Goal: Check status: Check status

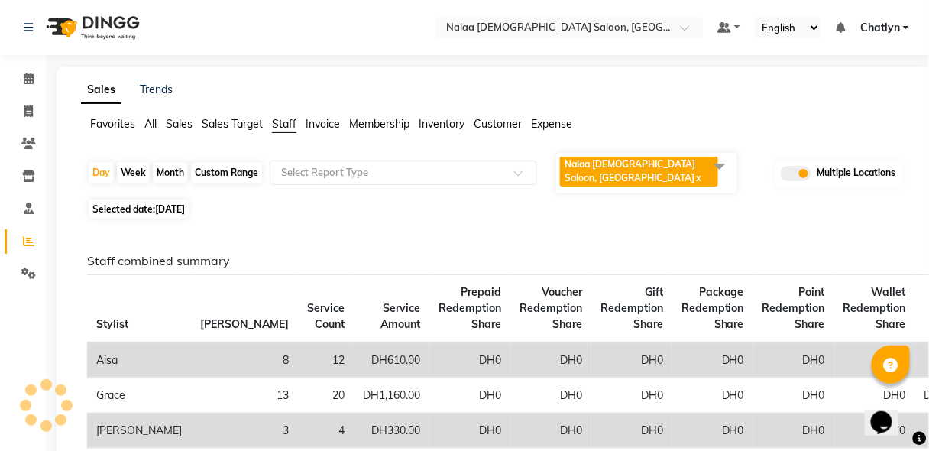
click at [718, 160] on span at bounding box center [719, 165] width 31 height 29
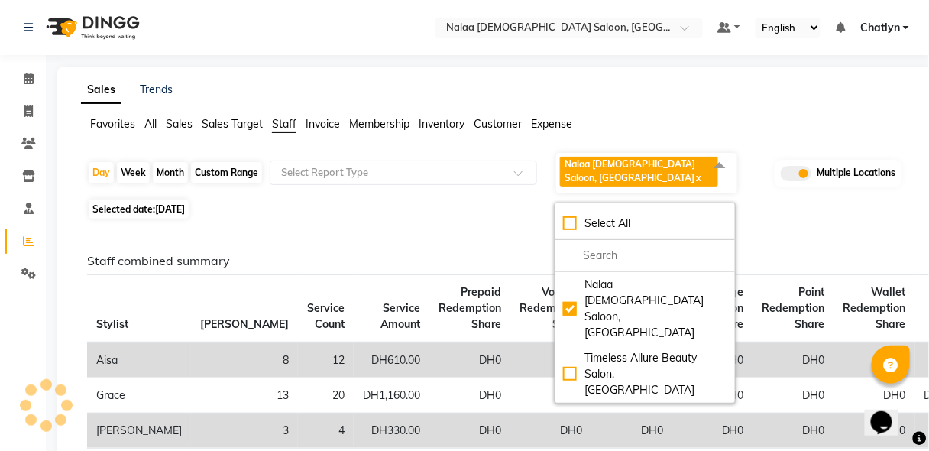
click at [568, 350] on div "Timeless Allure Beauty Salon, [GEOGRAPHIC_DATA]" at bounding box center [645, 374] width 164 height 48
checkbox input "true"
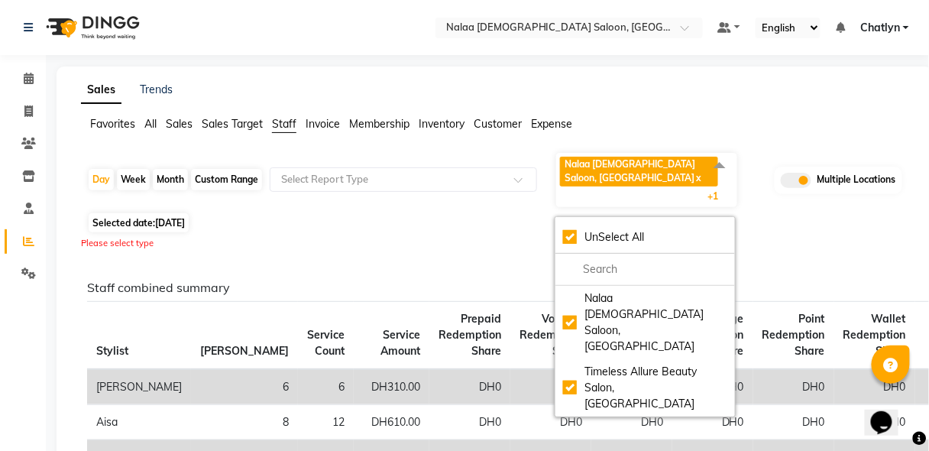
click at [569, 305] on div "Nalaa [DEMOGRAPHIC_DATA] Saloon, [GEOGRAPHIC_DATA]" at bounding box center [645, 322] width 164 height 64
checkbox input "false"
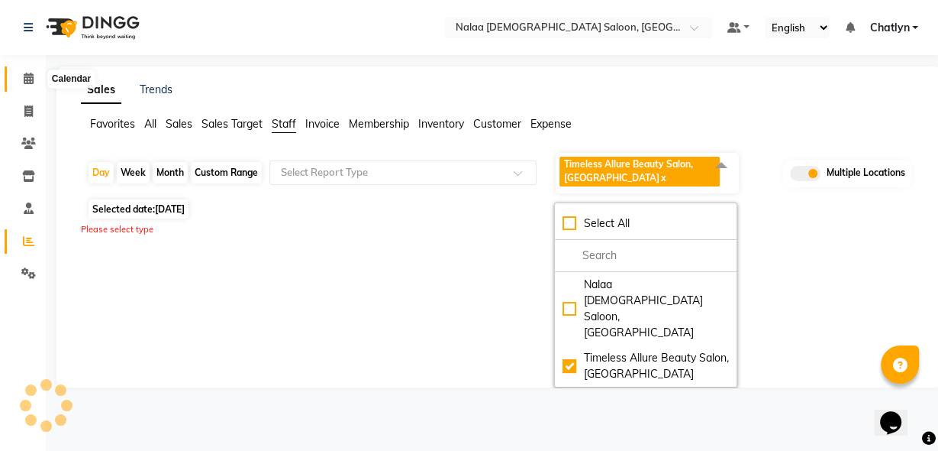
click at [24, 86] on span at bounding box center [28, 79] width 27 height 18
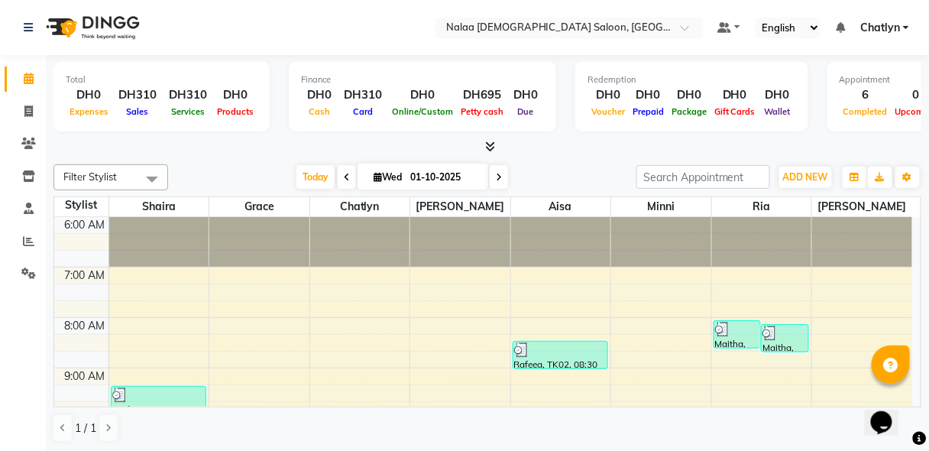
click at [686, 28] on span at bounding box center [689, 31] width 19 height 15
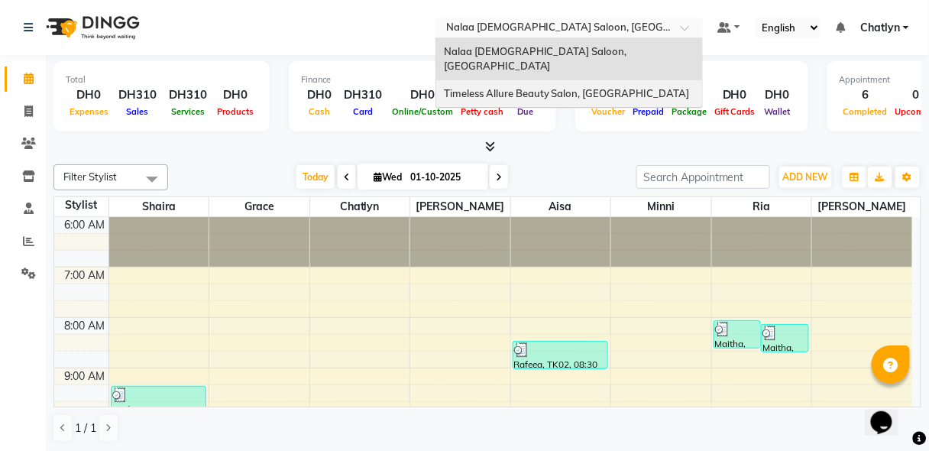
click at [672, 80] on div "Timeless Allure Beauty Salon, [GEOGRAPHIC_DATA]" at bounding box center [569, 93] width 266 height 27
